Goal: Information Seeking & Learning: Learn about a topic

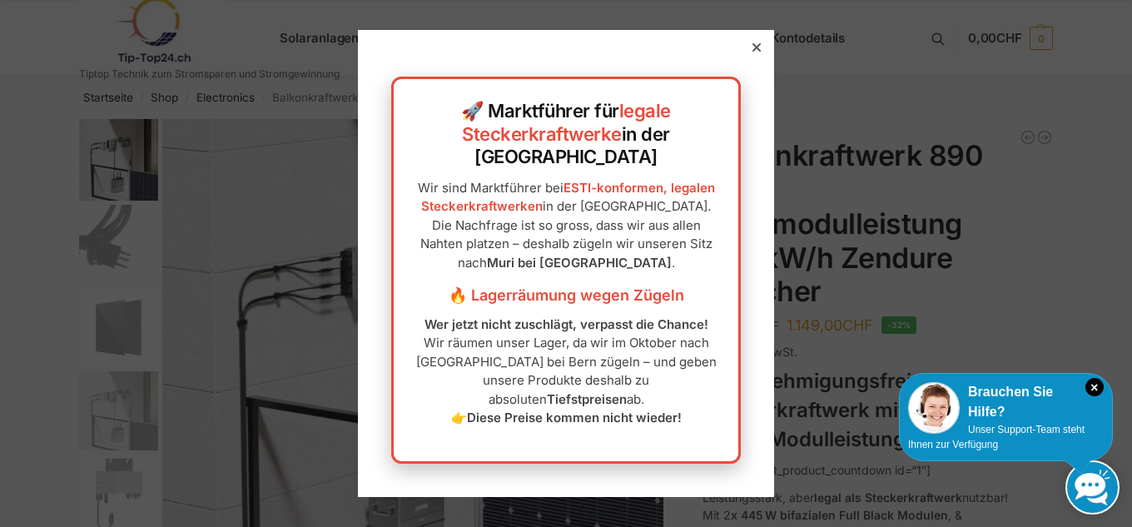
click at [752, 52] on icon at bounding box center [756, 47] width 8 height 8
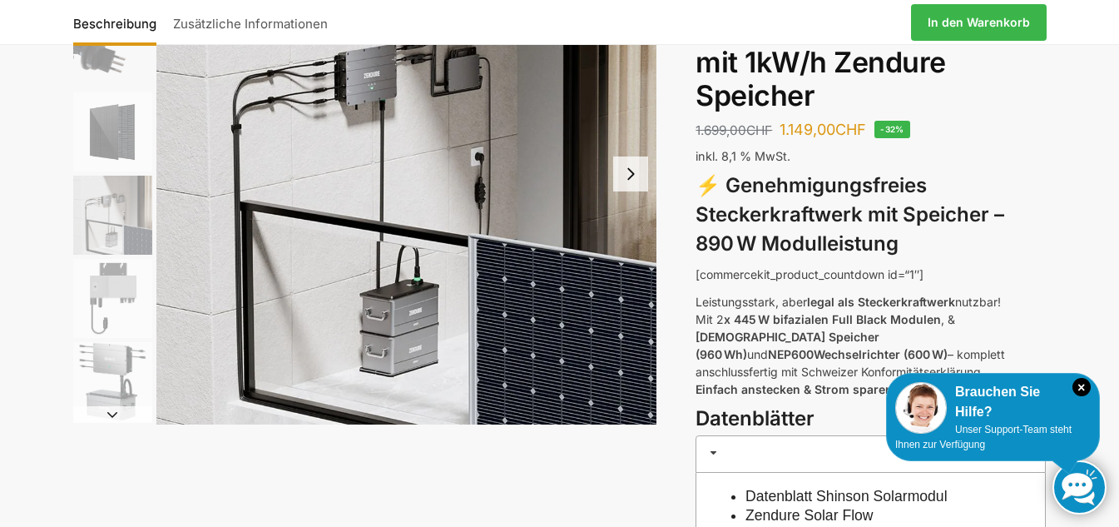
scroll to position [166, 0]
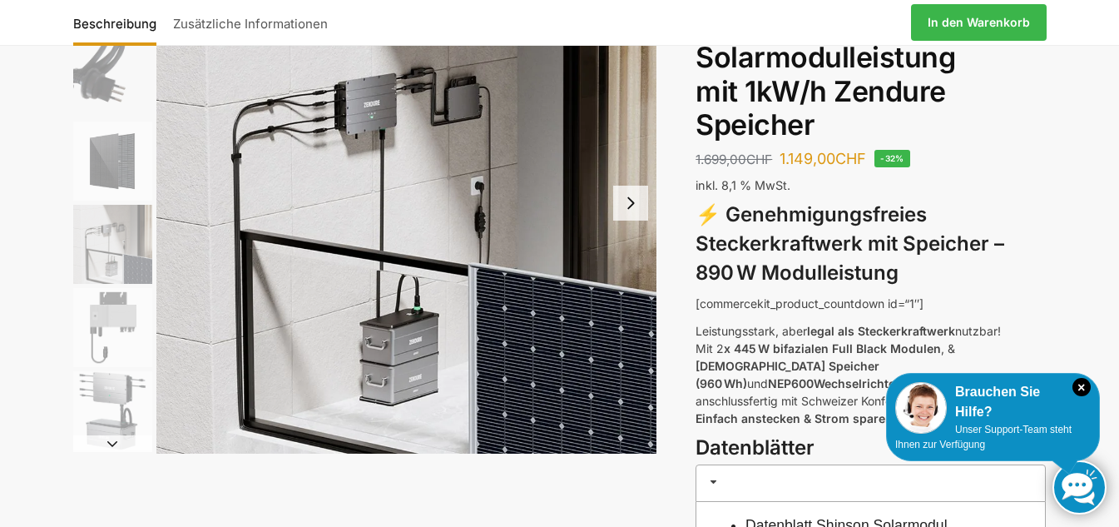
click at [373, 190] on img "1 / 6" at bounding box center [406, 203] width 501 height 501
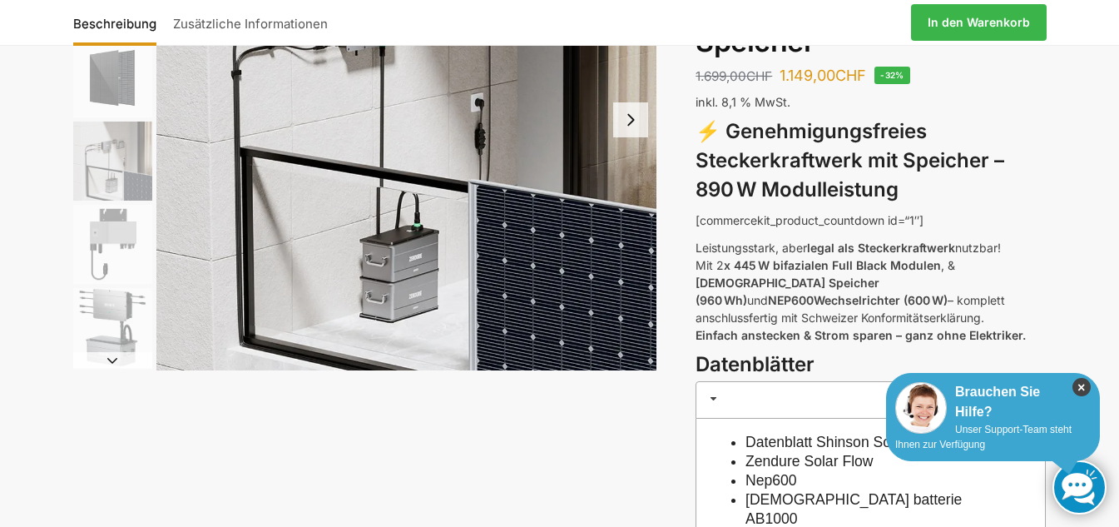
click at [1076, 384] on icon "×" at bounding box center [1082, 387] width 18 height 18
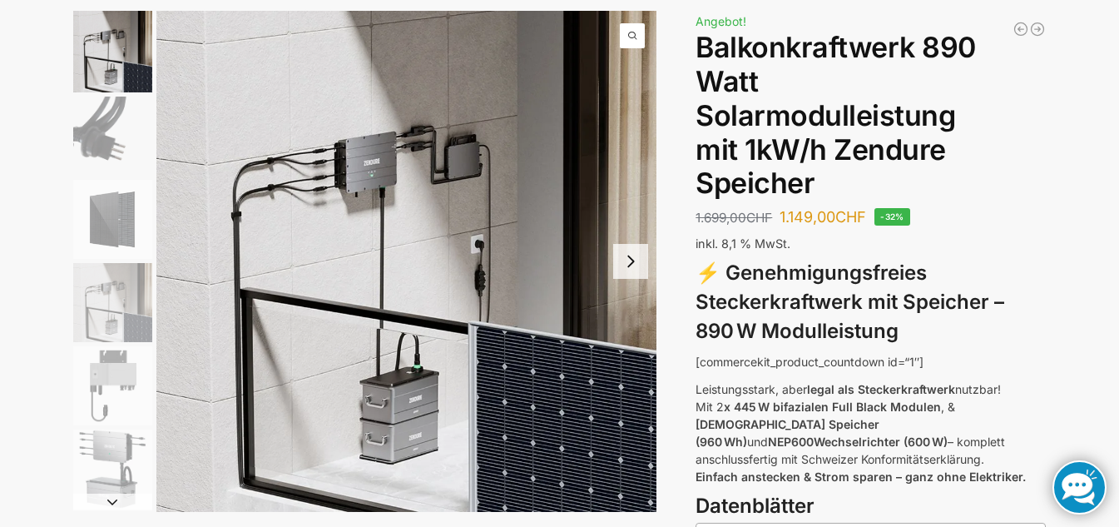
scroll to position [83, 0]
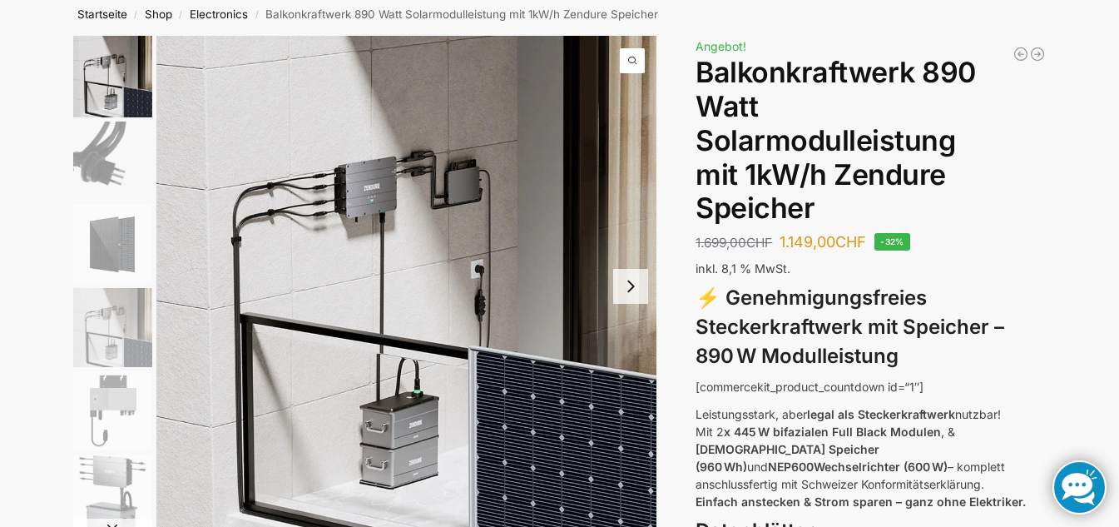
click at [126, 242] on img "3 / 6" at bounding box center [112, 244] width 79 height 79
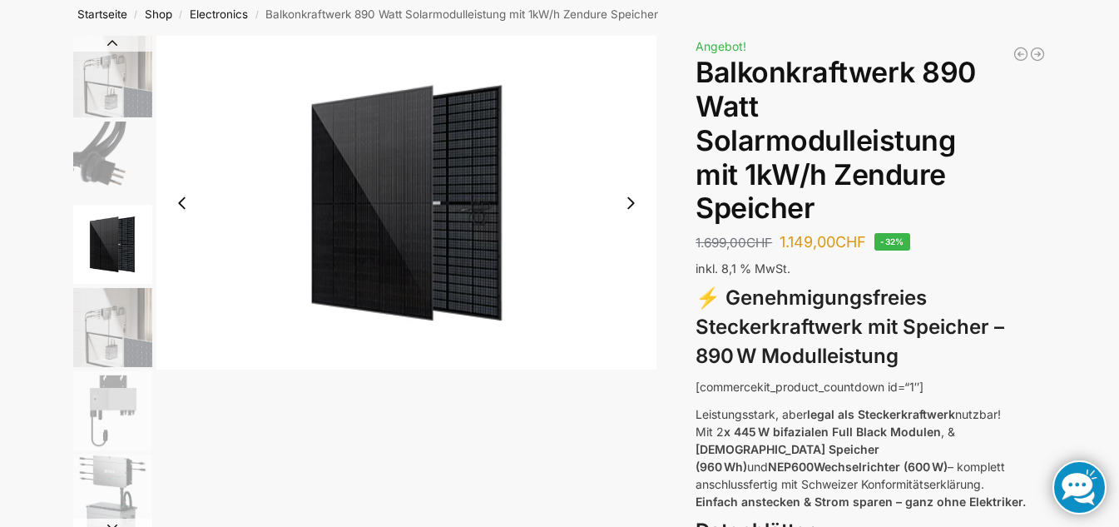
click at [120, 77] on img "1 / 6" at bounding box center [112, 77] width 79 height 82
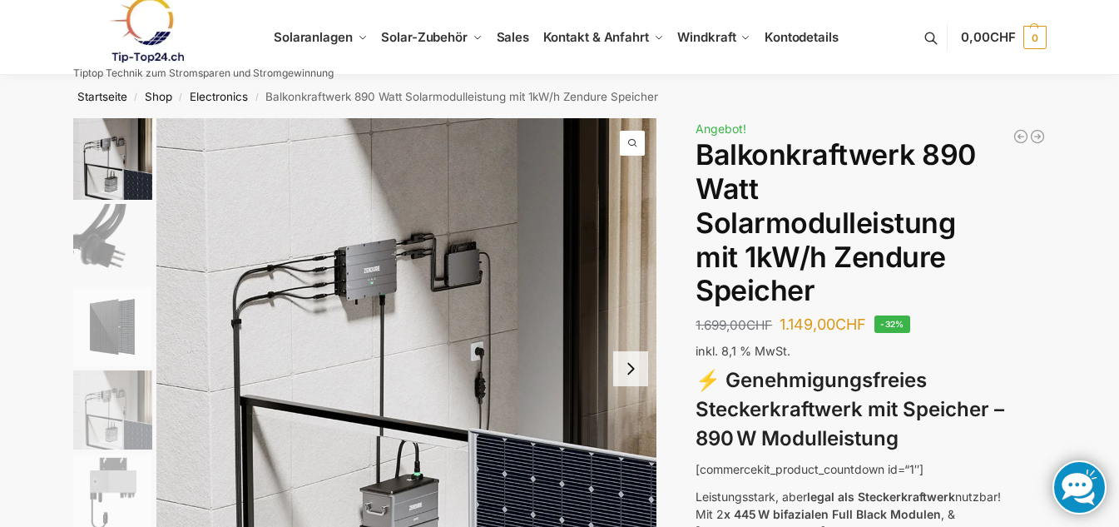
scroll to position [0, 0]
click at [124, 248] on img "2 / 6" at bounding box center [112, 244] width 79 height 79
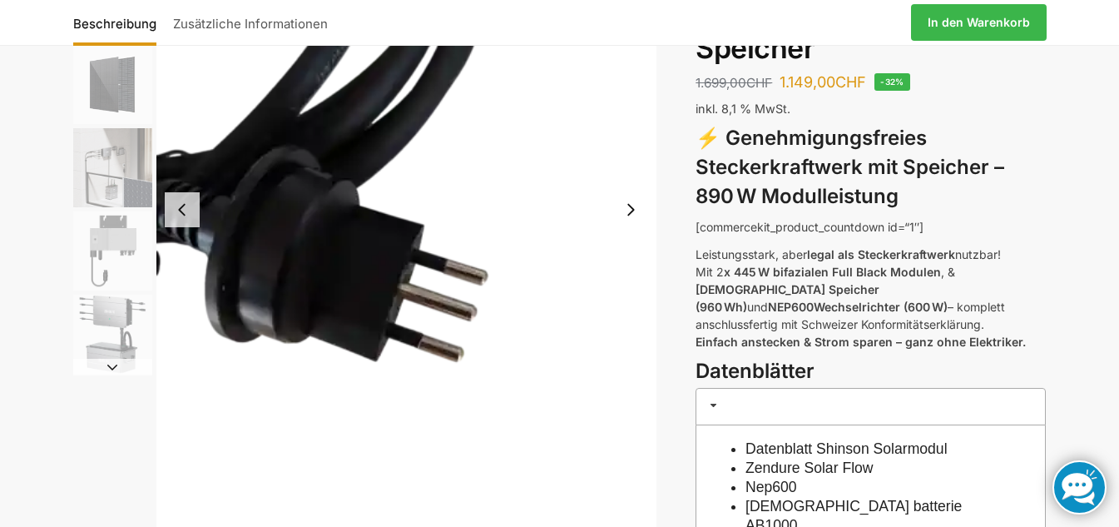
scroll to position [250, 0]
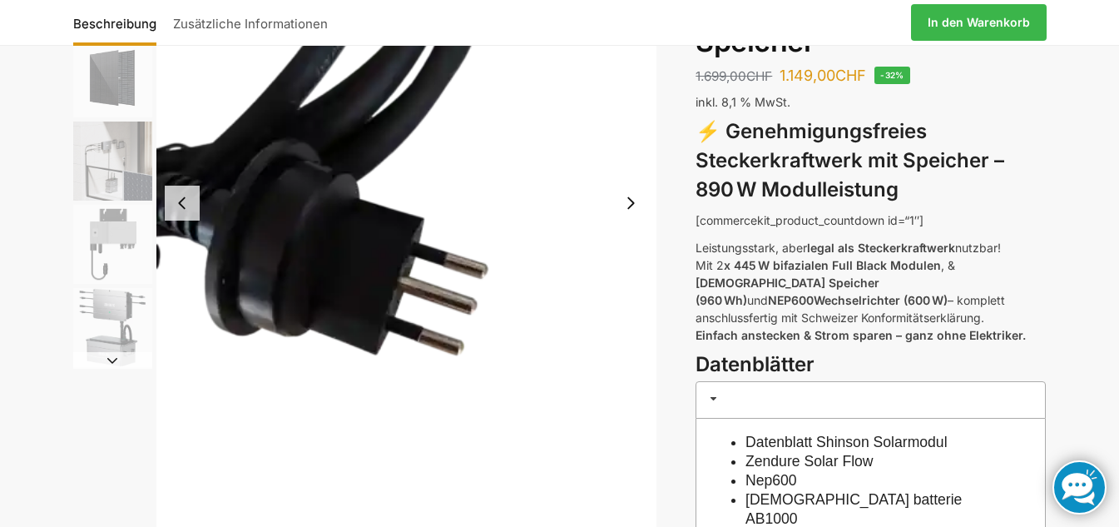
click at [119, 243] on img "5 / 6" at bounding box center [112, 244] width 79 height 79
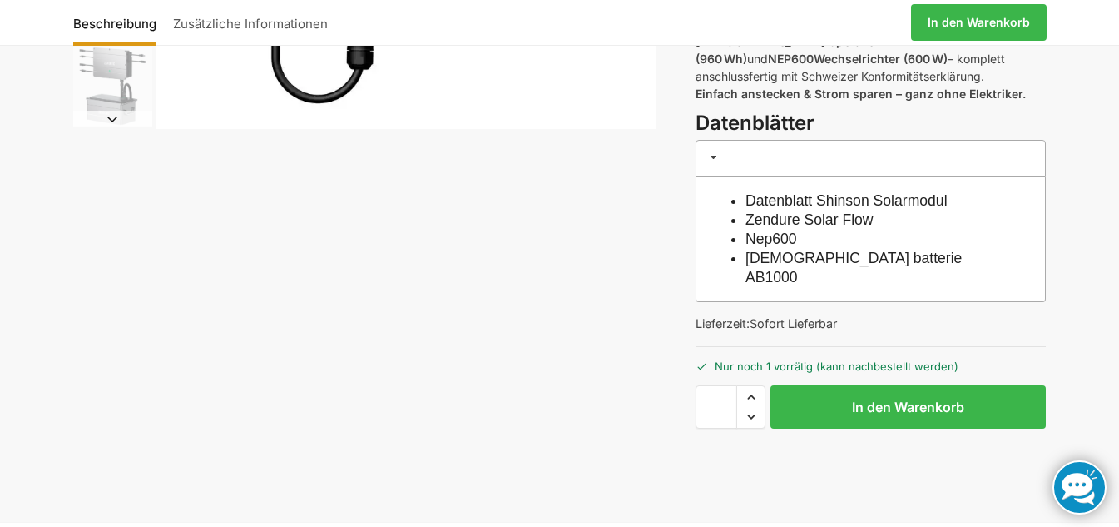
scroll to position [499, 0]
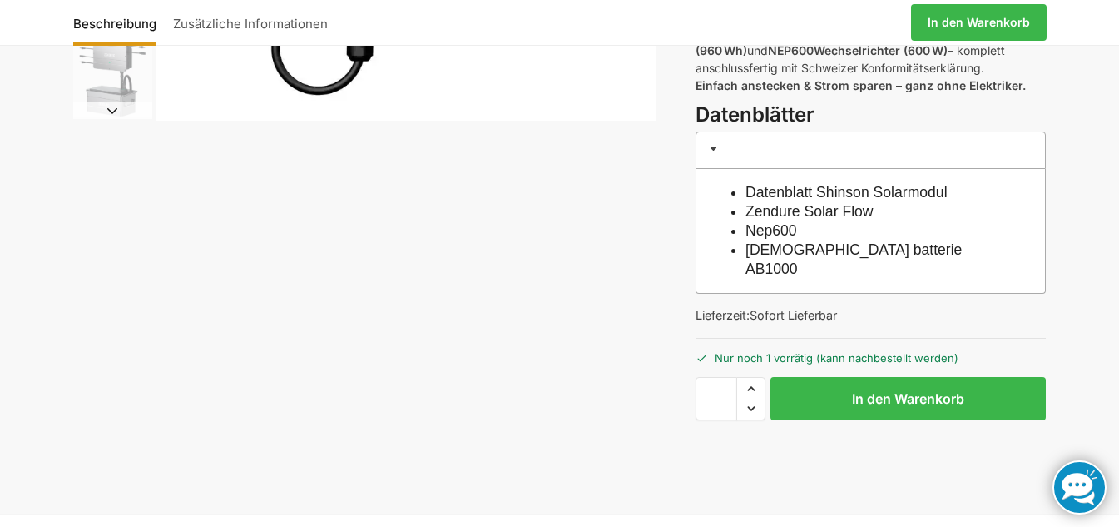
click at [112, 112] on button "Next slide" at bounding box center [112, 110] width 79 height 17
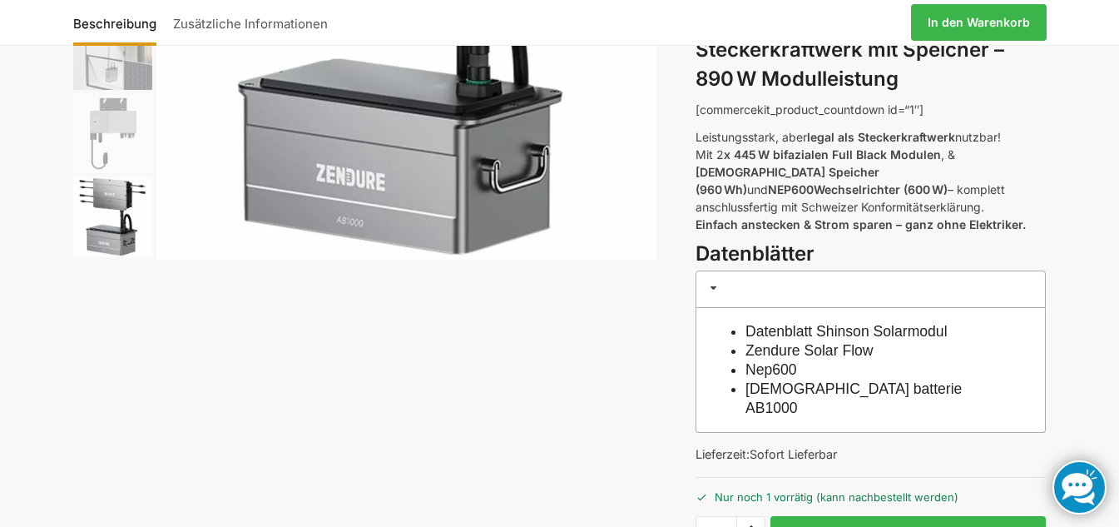
scroll to position [333, 0]
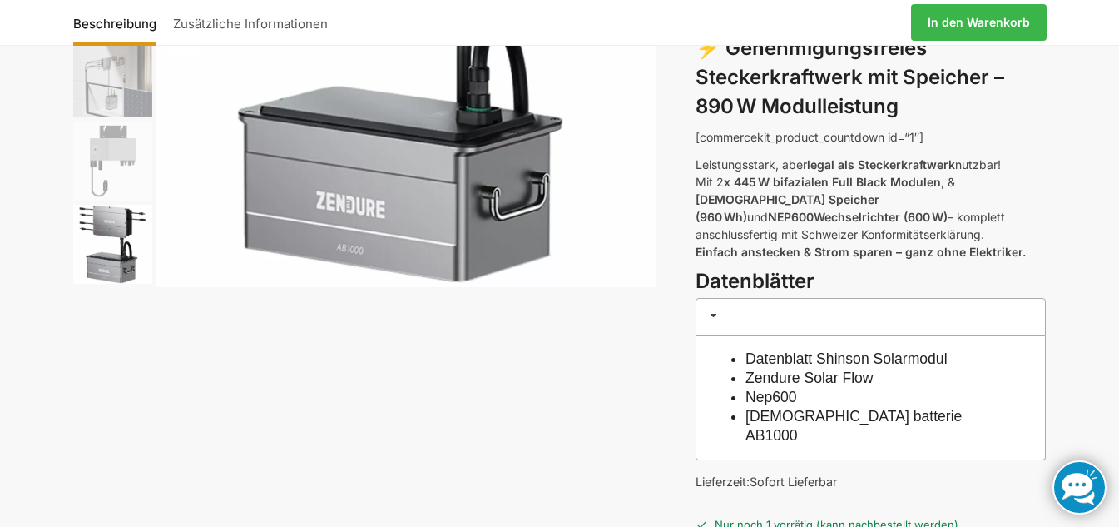
click at [711, 309] on span at bounding box center [713, 315] width 13 height 13
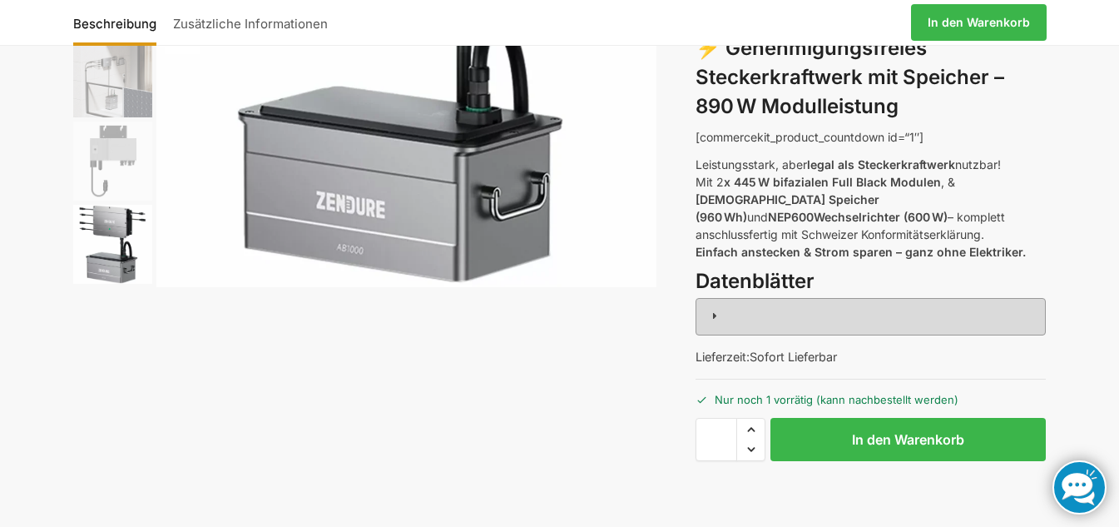
click at [711, 309] on span at bounding box center [713, 315] width 13 height 13
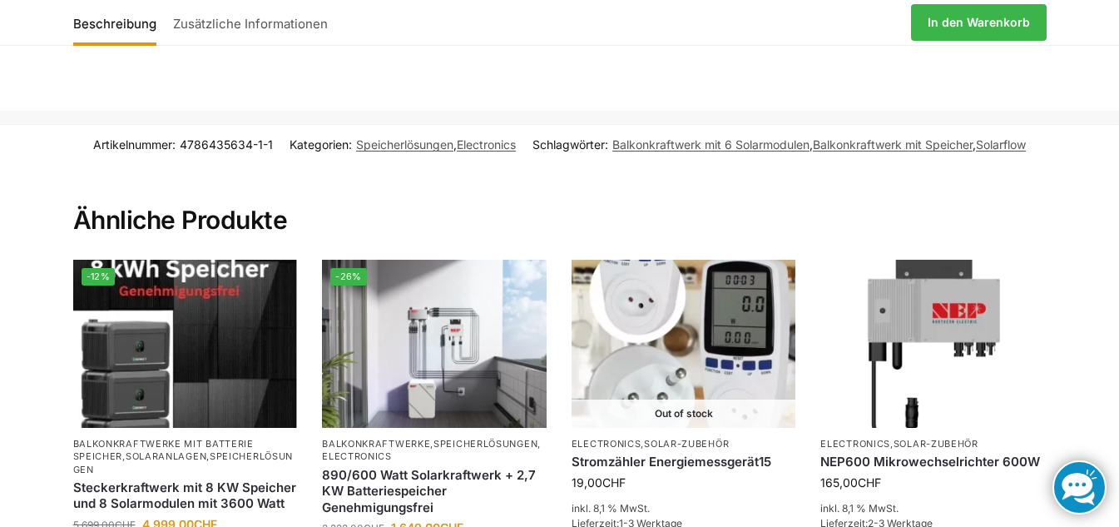
scroll to position [1914, 0]
